Goal: Information Seeking & Learning: Learn about a topic

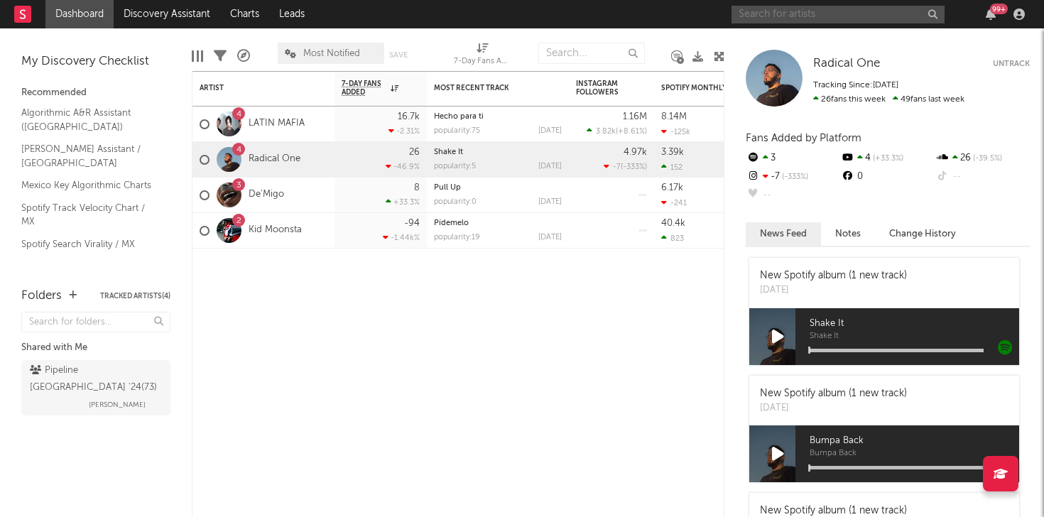
click at [788, 18] on input "text" at bounding box center [837, 15] width 213 height 18
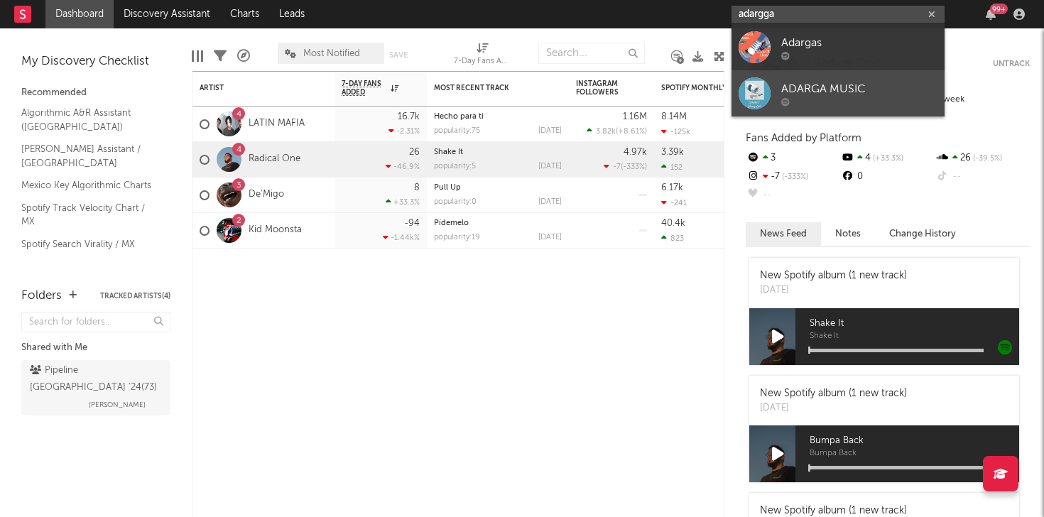
type input "adargga"
click at [817, 87] on div "ADARGA MUSIC" at bounding box center [859, 88] width 156 height 17
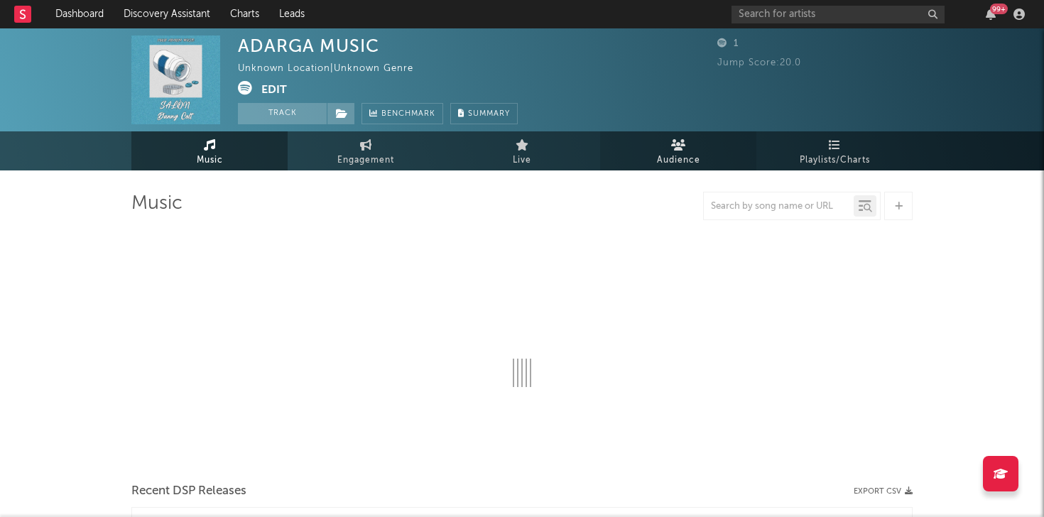
select select "1w"
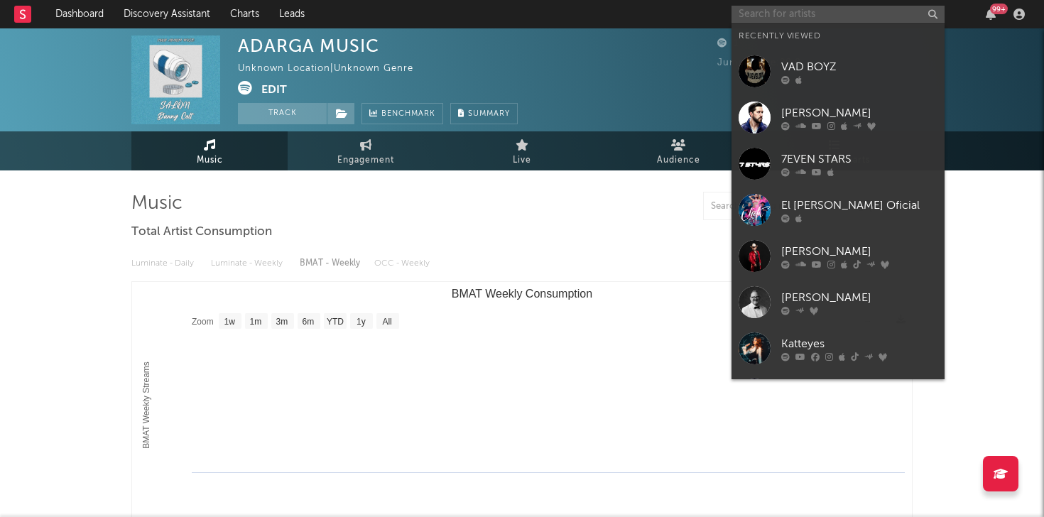
click at [832, 19] on input "text" at bounding box center [837, 15] width 213 height 18
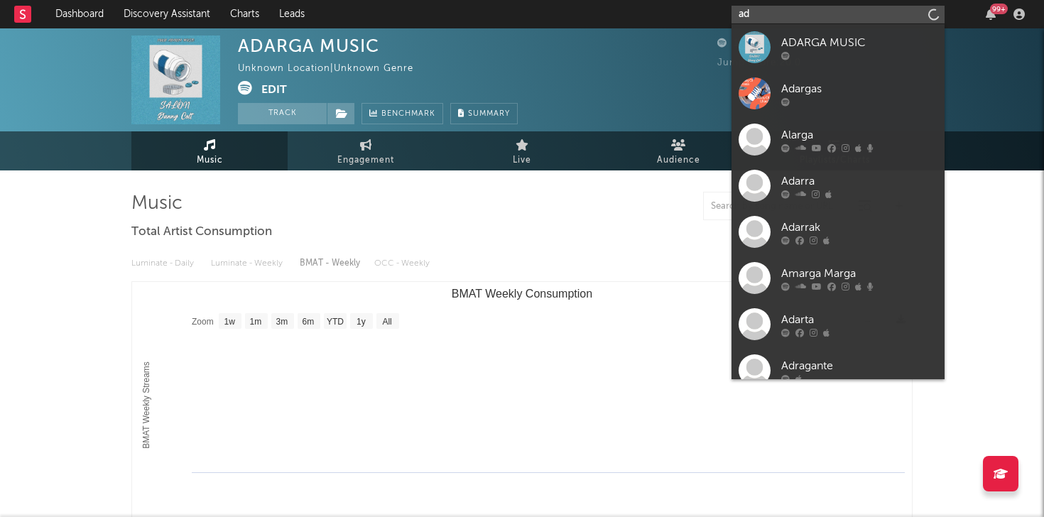
type input "a"
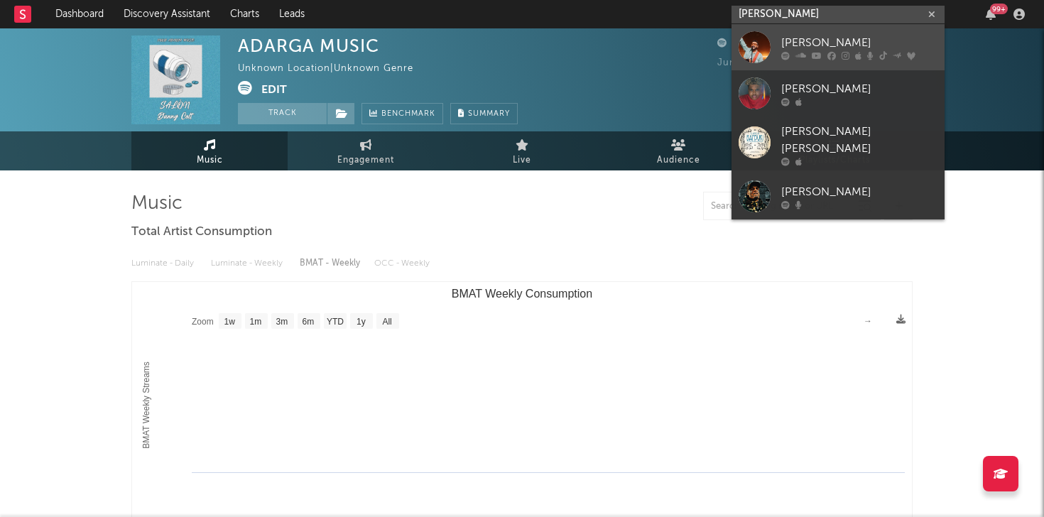
type input "alex campos"
click at [817, 45] on div "Alex Campos" at bounding box center [859, 42] width 156 height 17
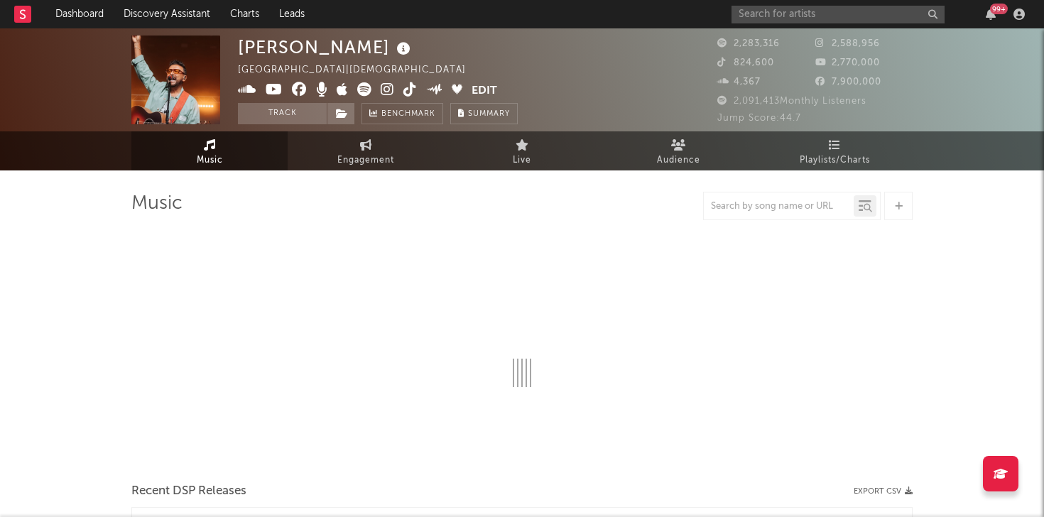
select select "6m"
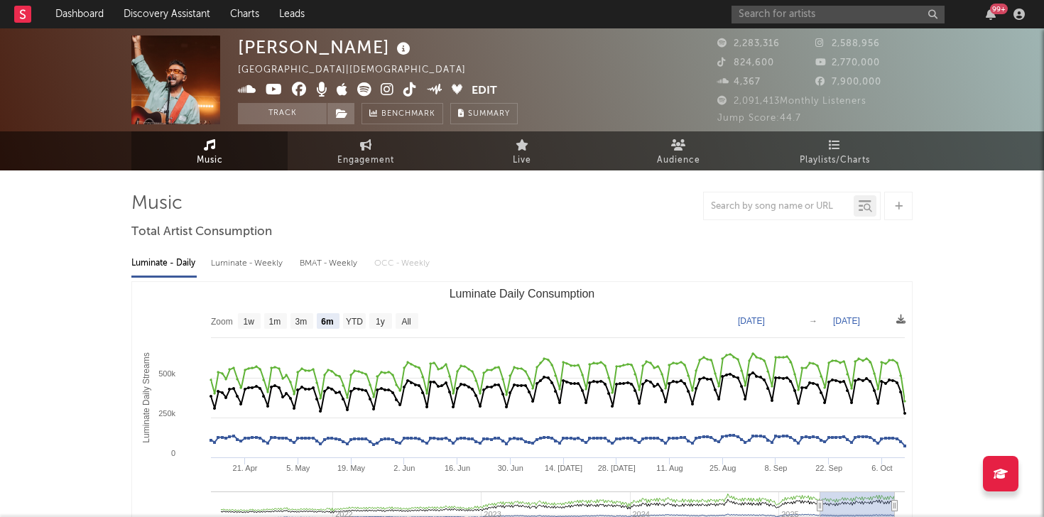
click at [325, 267] on div "BMAT - Weekly" at bounding box center [330, 263] width 60 height 24
select select "6m"
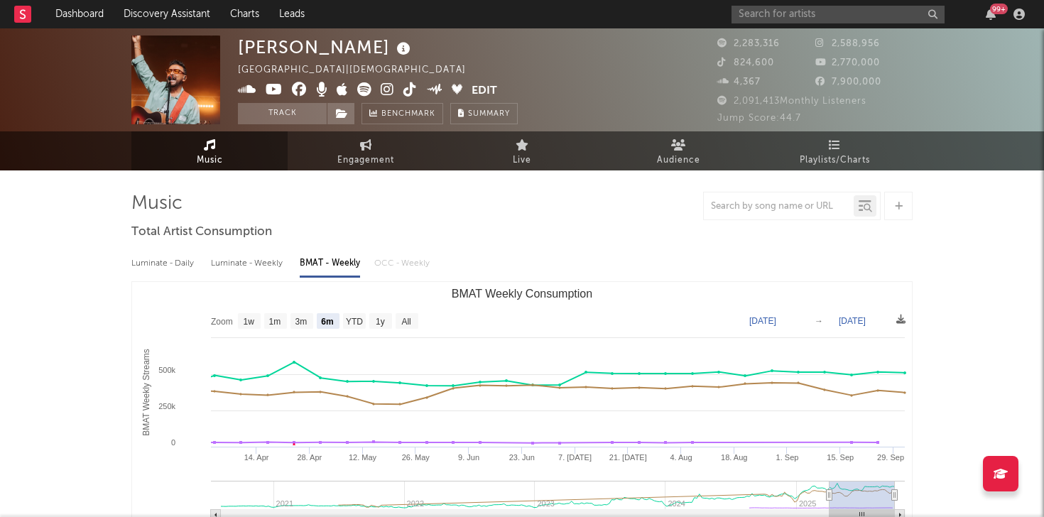
click at [456, 88] on icon at bounding box center [457, 89] width 11 height 11
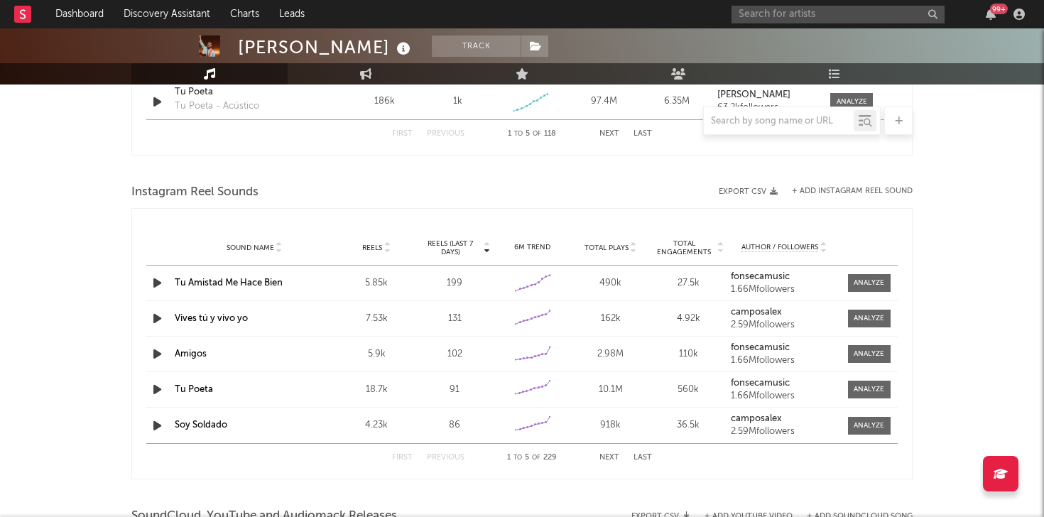
scroll to position [1230, 0]
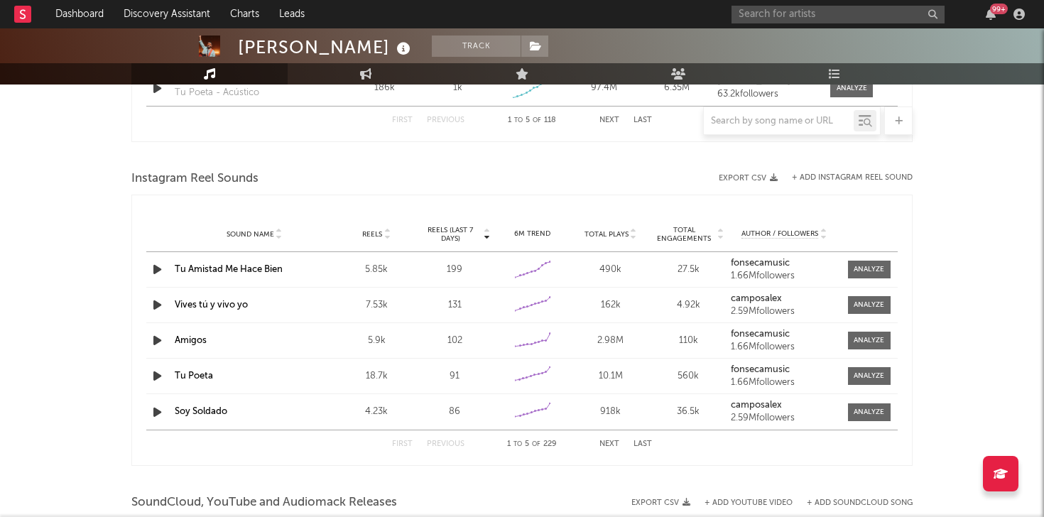
click at [164, 271] on icon "button" at bounding box center [157, 270] width 15 height 18
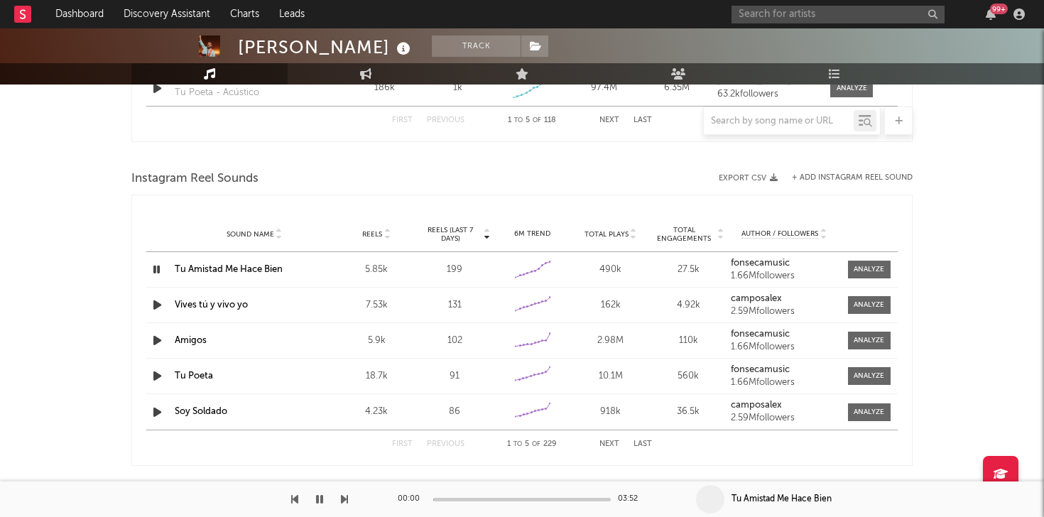
click at [164, 271] on div at bounding box center [159, 270] width 18 height 18
click at [155, 268] on icon "button" at bounding box center [156, 270] width 13 height 18
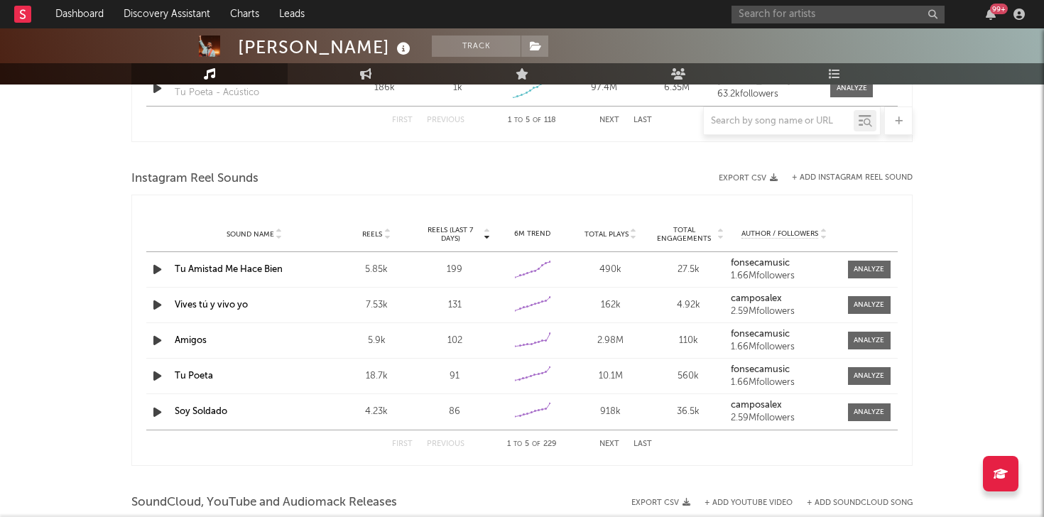
click at [762, 298] on strong "camposalex" at bounding box center [756, 298] width 51 height 9
click at [763, 261] on strong "fonsecamusic" at bounding box center [760, 262] width 59 height 9
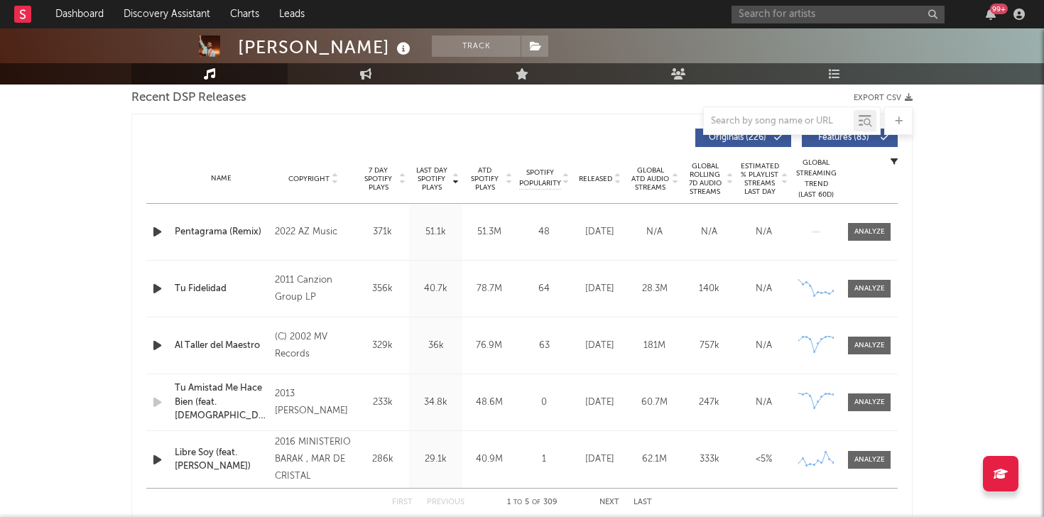
scroll to position [0, 0]
